Goal: Navigation & Orientation: Find specific page/section

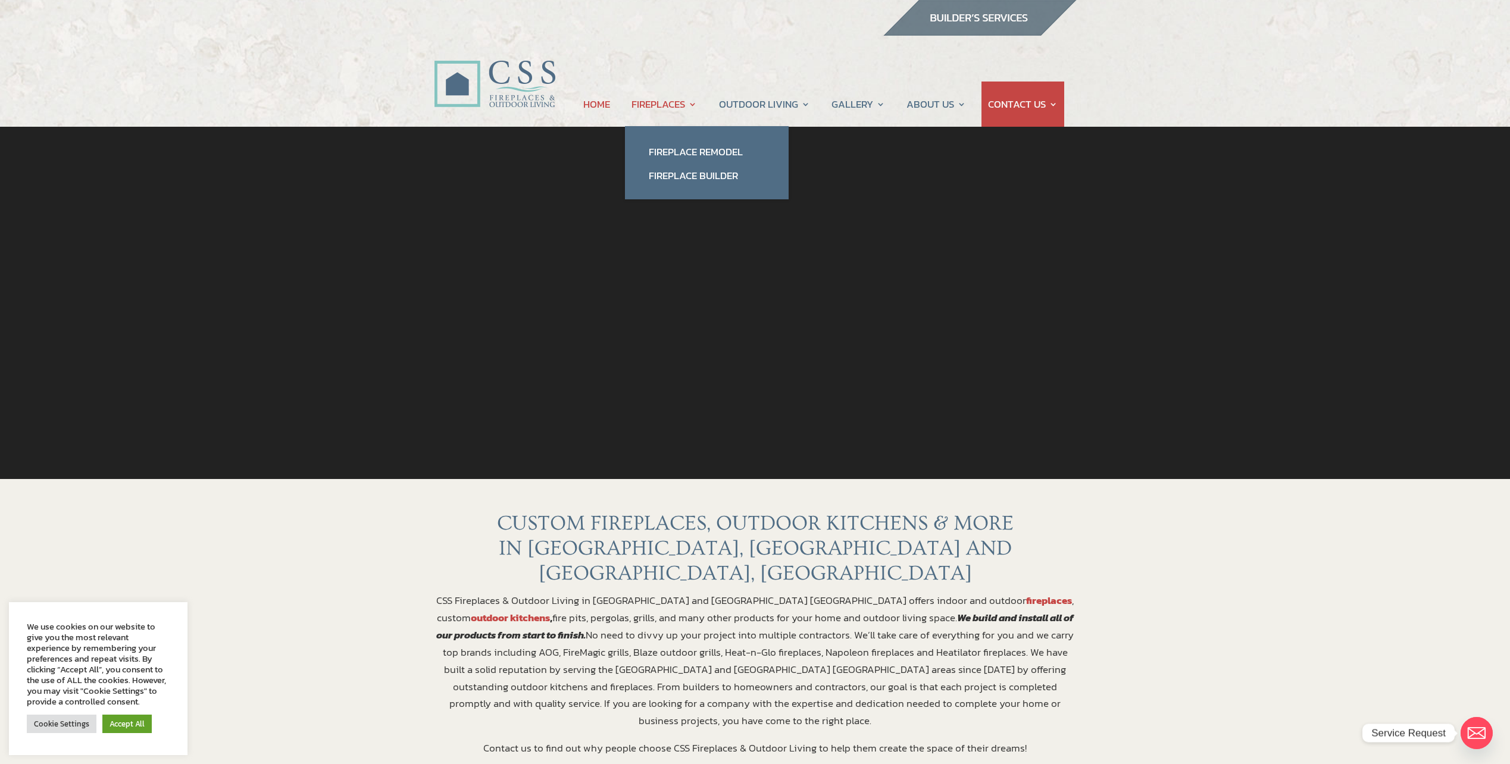
click at [671, 99] on link "FIREPLACES" at bounding box center [664, 104] width 65 height 45
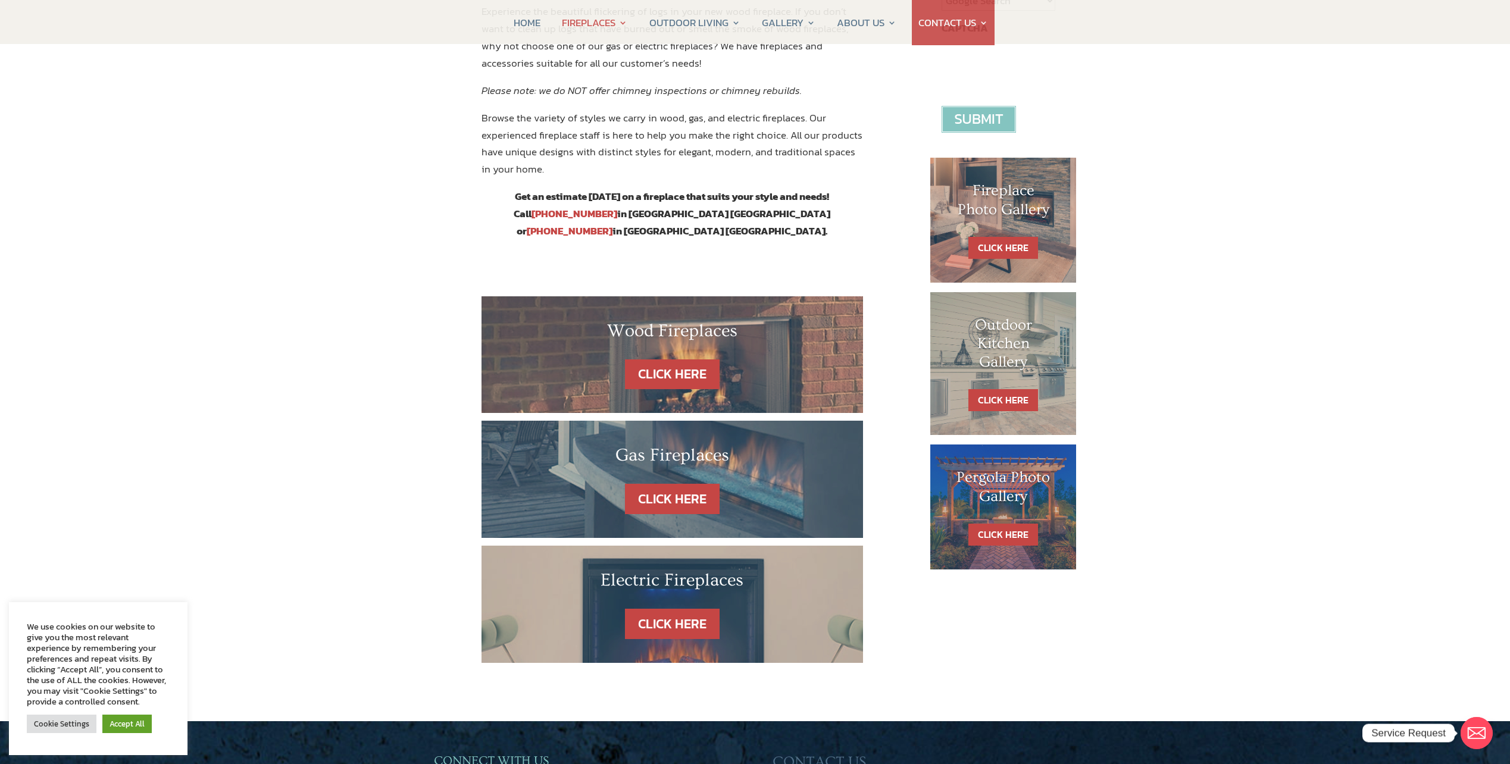
scroll to position [476, 0]
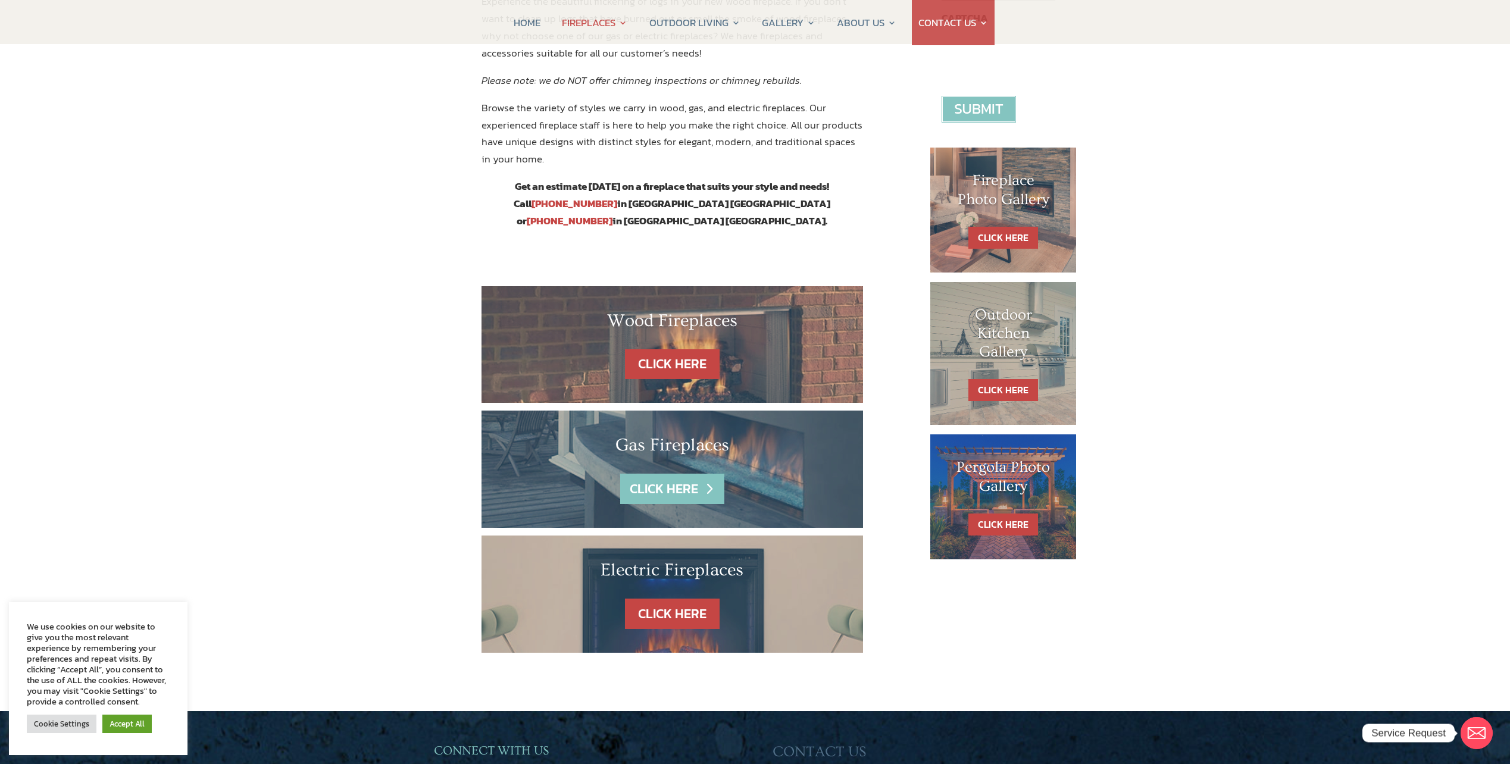
click at [677, 474] on link "CLICK HERE" at bounding box center [672, 489] width 104 height 30
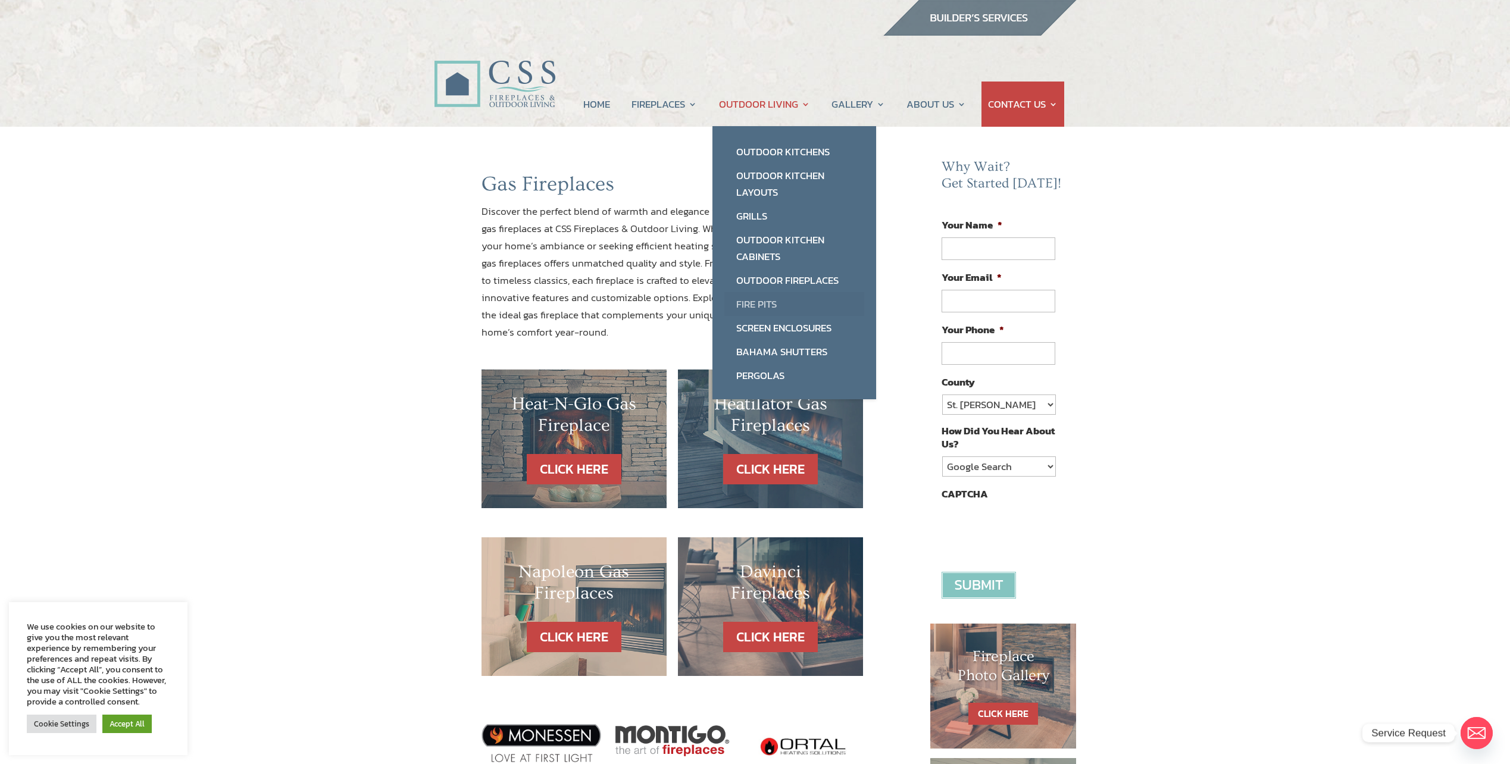
click at [771, 304] on link "Fire Pits" at bounding box center [794, 304] width 140 height 24
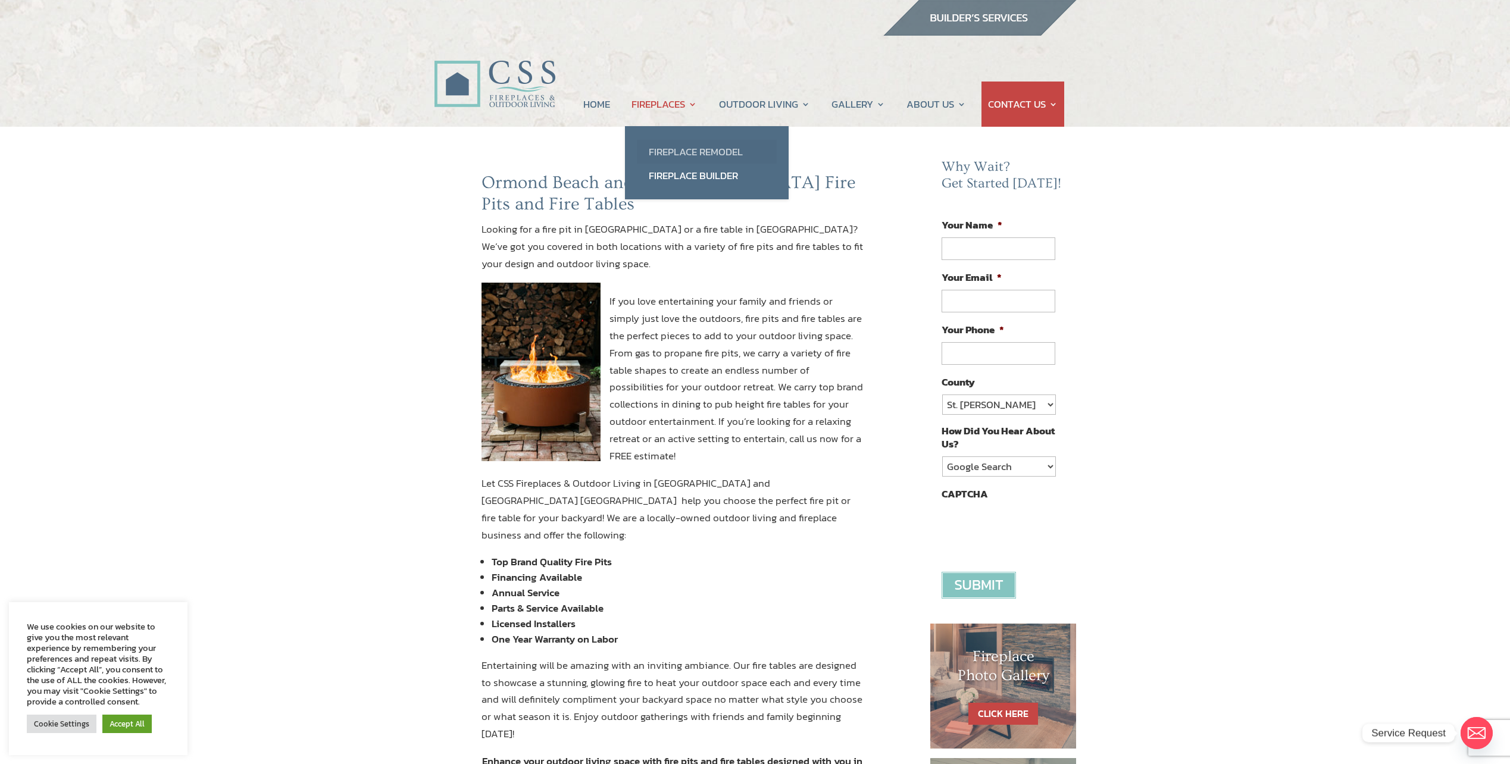
click at [671, 143] on link "Fireplace Remodel" at bounding box center [707, 152] width 140 height 24
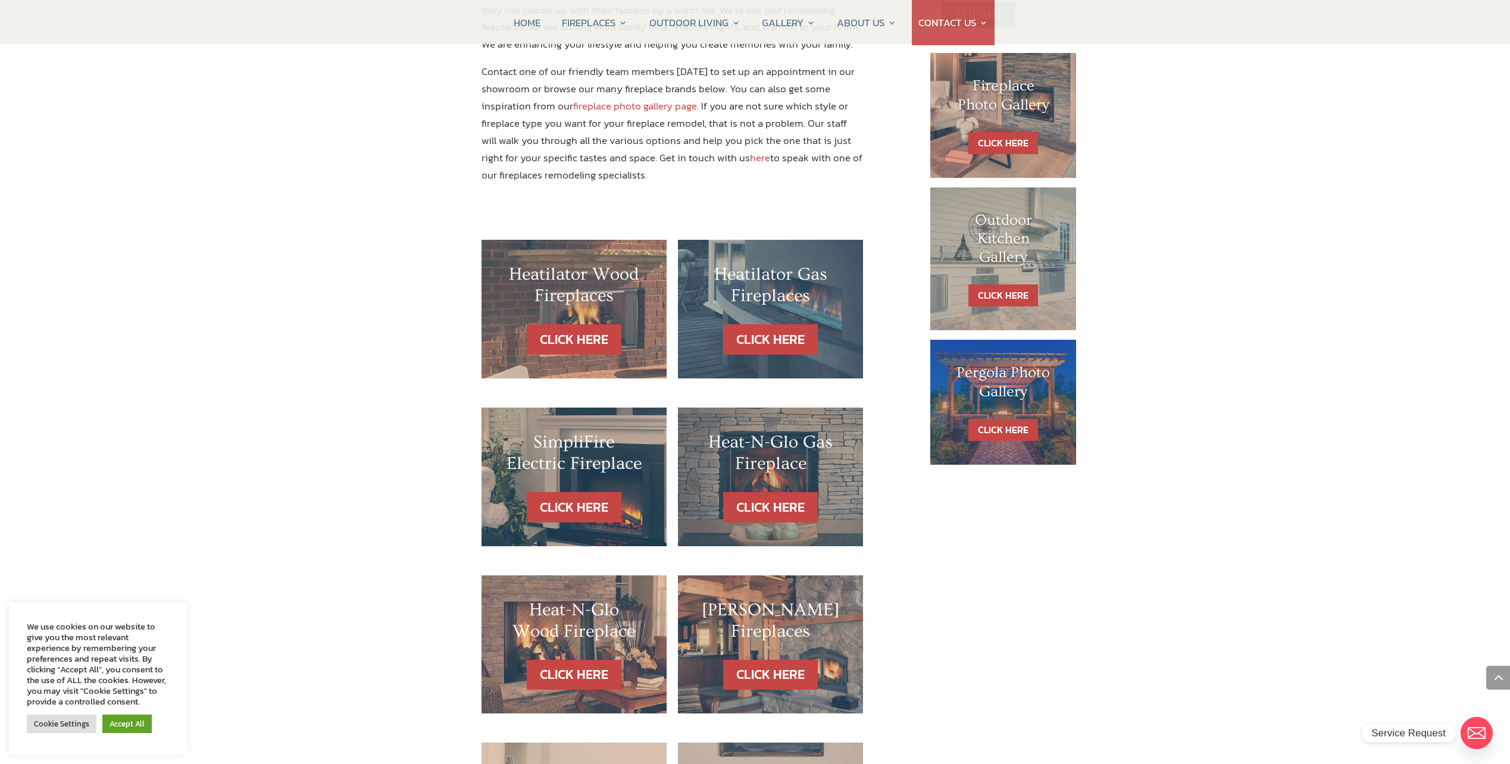
scroll to position [595, 0]
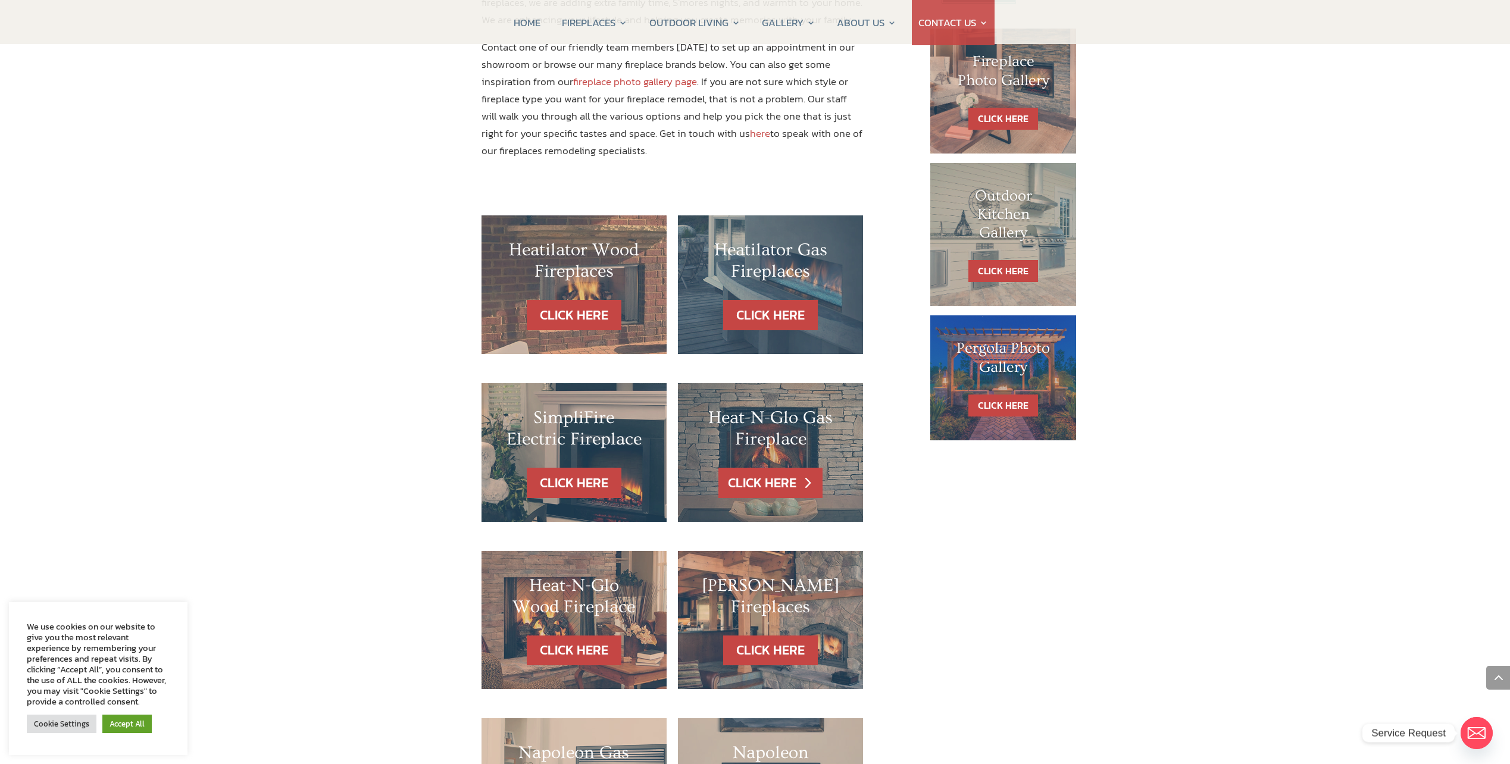
click at [753, 468] on link "CLICK HERE" at bounding box center [770, 483] width 104 height 30
